Goal: Transaction & Acquisition: Purchase product/service

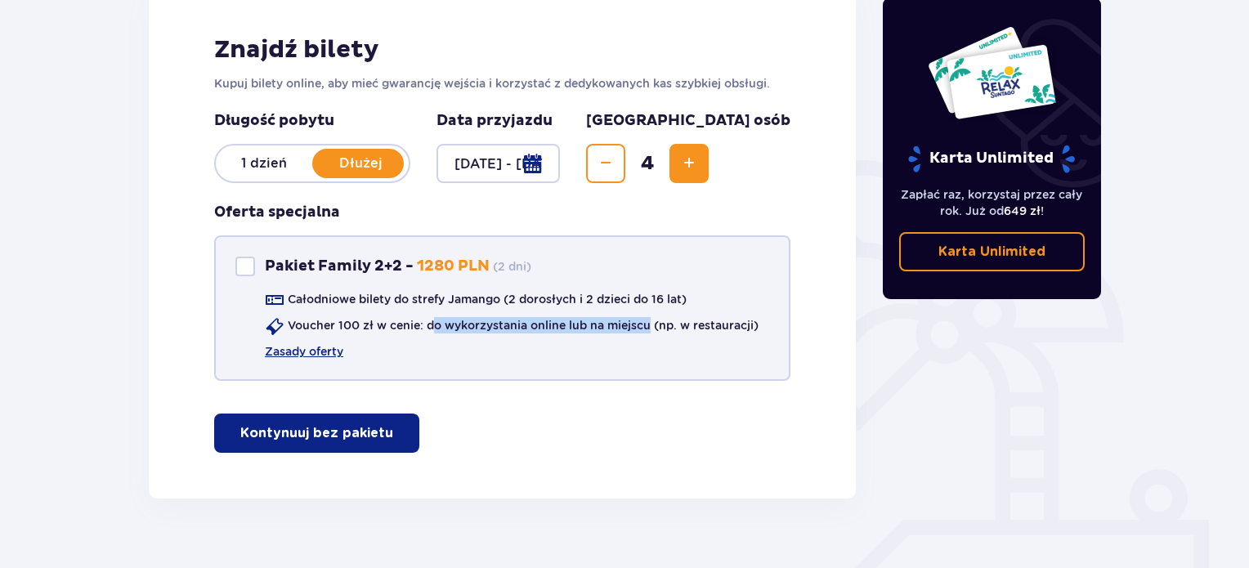
drag, startPoint x: 438, startPoint y: 318, endPoint x: 653, endPoint y: 343, distance: 216.4
click at [653, 343] on div "Całodniowe bilety do strefy Jamango (2 dorosłych i 2 dzieci do 16 lat) Voucher …" at bounding box center [496, 325] width 523 height 69
click at [625, 343] on div "Całodniowe bilety do strefy Jamango (2 dorosłych i 2 dzieci do 16 lat) Voucher …" at bounding box center [496, 325] width 523 height 69
click at [432, 311] on div "Całodniowe bilety do strefy Jamango (2 dorosłych i 2 dzieci do 16 lat) Voucher …" at bounding box center [496, 325] width 523 height 69
click at [309, 354] on link "Zasady oferty" at bounding box center [304, 351] width 78 height 16
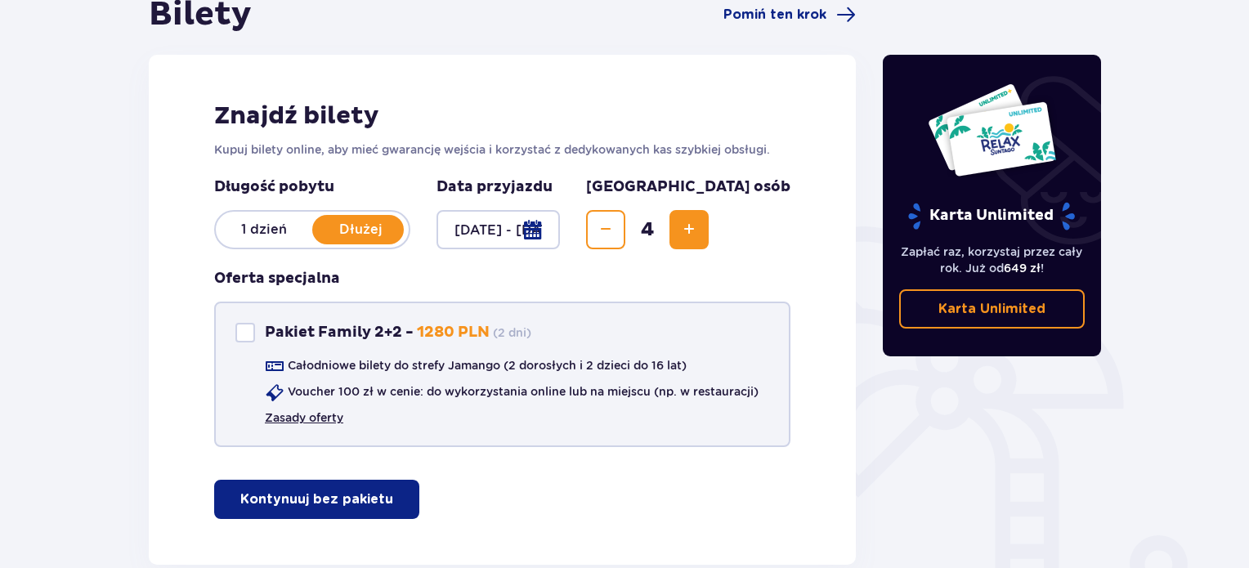
scroll to position [164, 0]
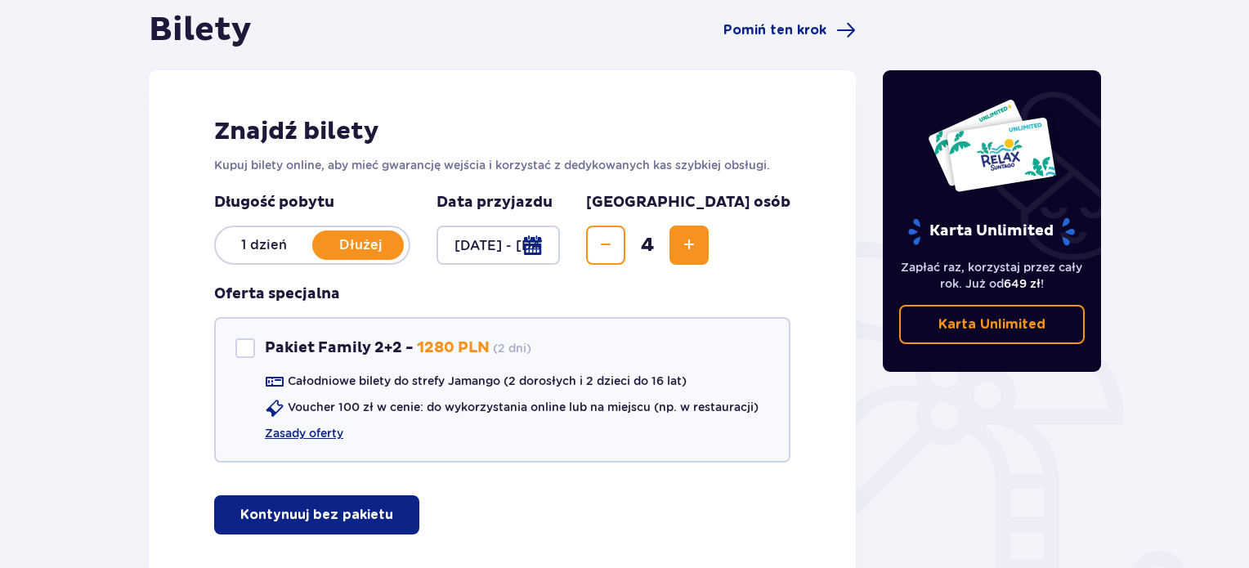
click at [239, 247] on p "1 dzień" at bounding box center [264, 245] width 96 height 18
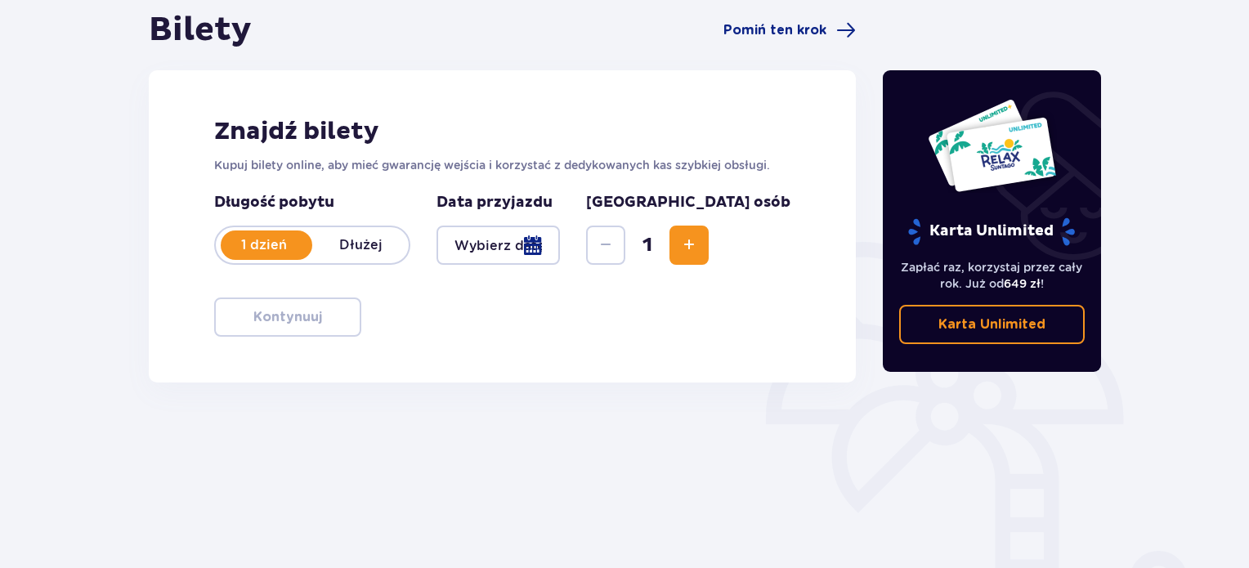
click at [560, 254] on div at bounding box center [498, 245] width 123 height 39
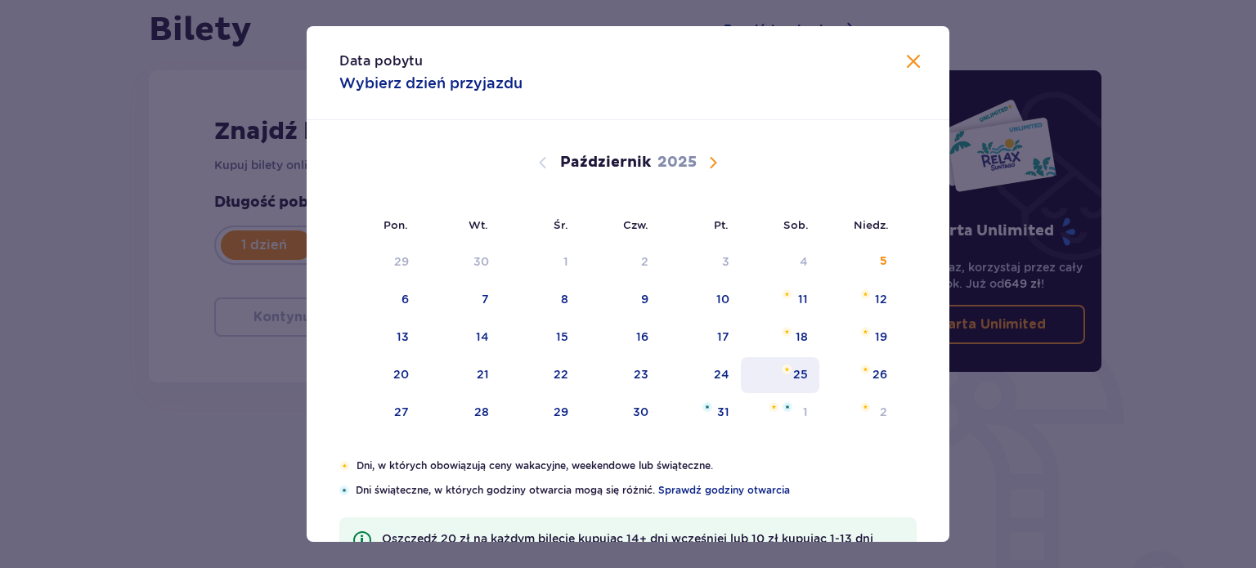
click at [795, 368] on div "25" at bounding box center [800, 374] width 15 height 16
type input "[DATE]"
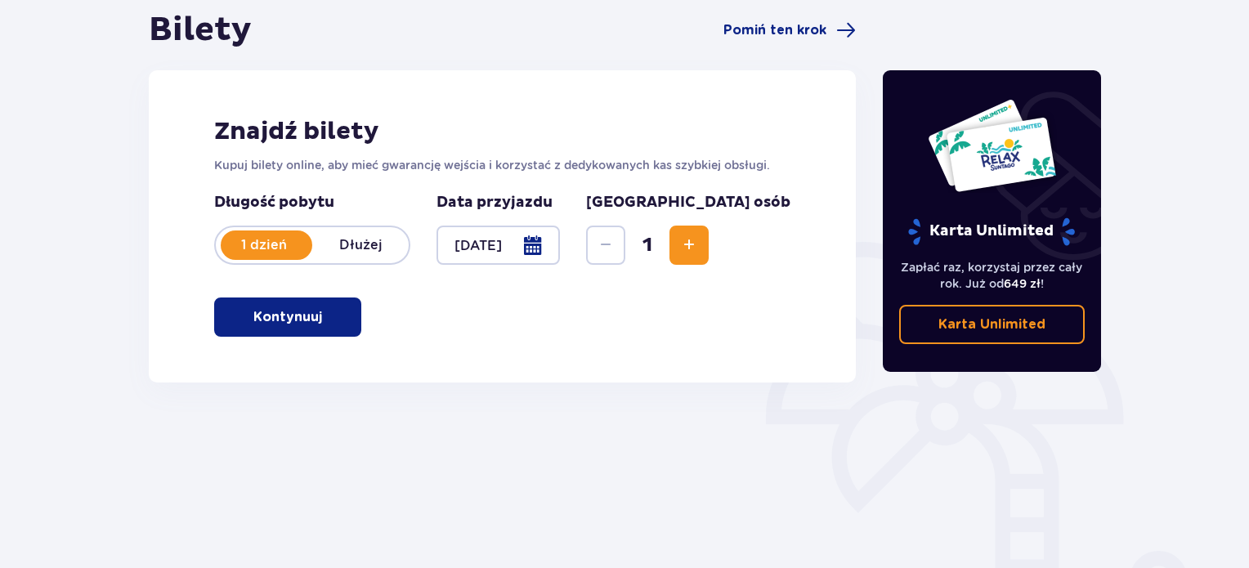
click at [709, 255] on button "Zwiększ" at bounding box center [689, 245] width 39 height 39
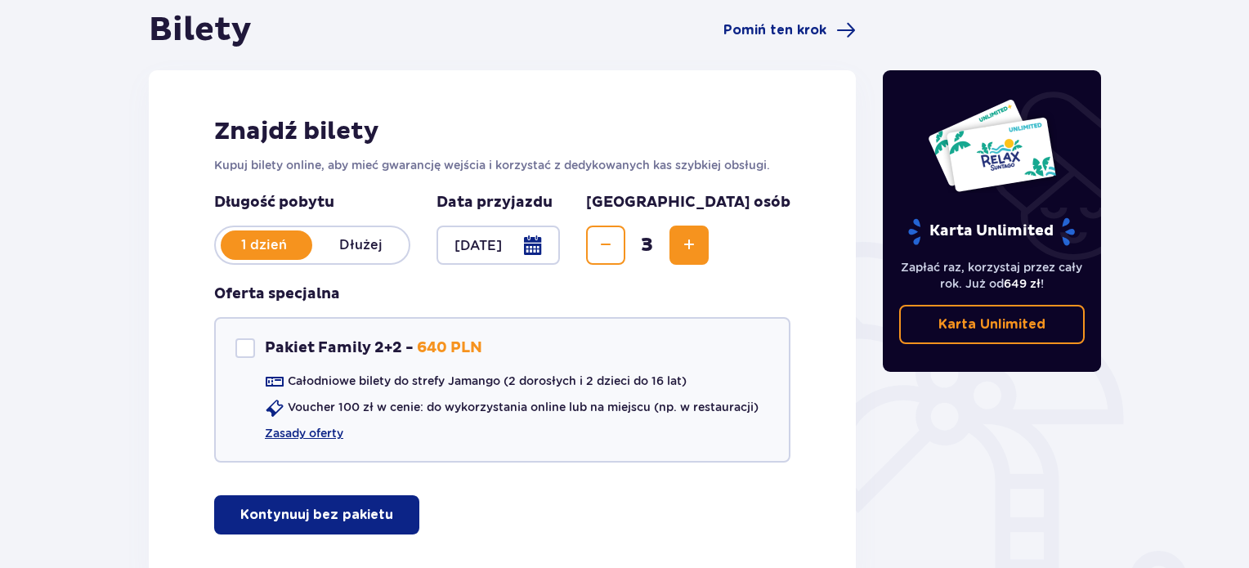
click at [709, 255] on button "Zwiększ" at bounding box center [689, 245] width 39 height 39
click at [247, 346] on div "Pakiet Family 2+2" at bounding box center [245, 348] width 20 height 20
checkbox input "true"
